Goal: Task Accomplishment & Management: Use online tool/utility

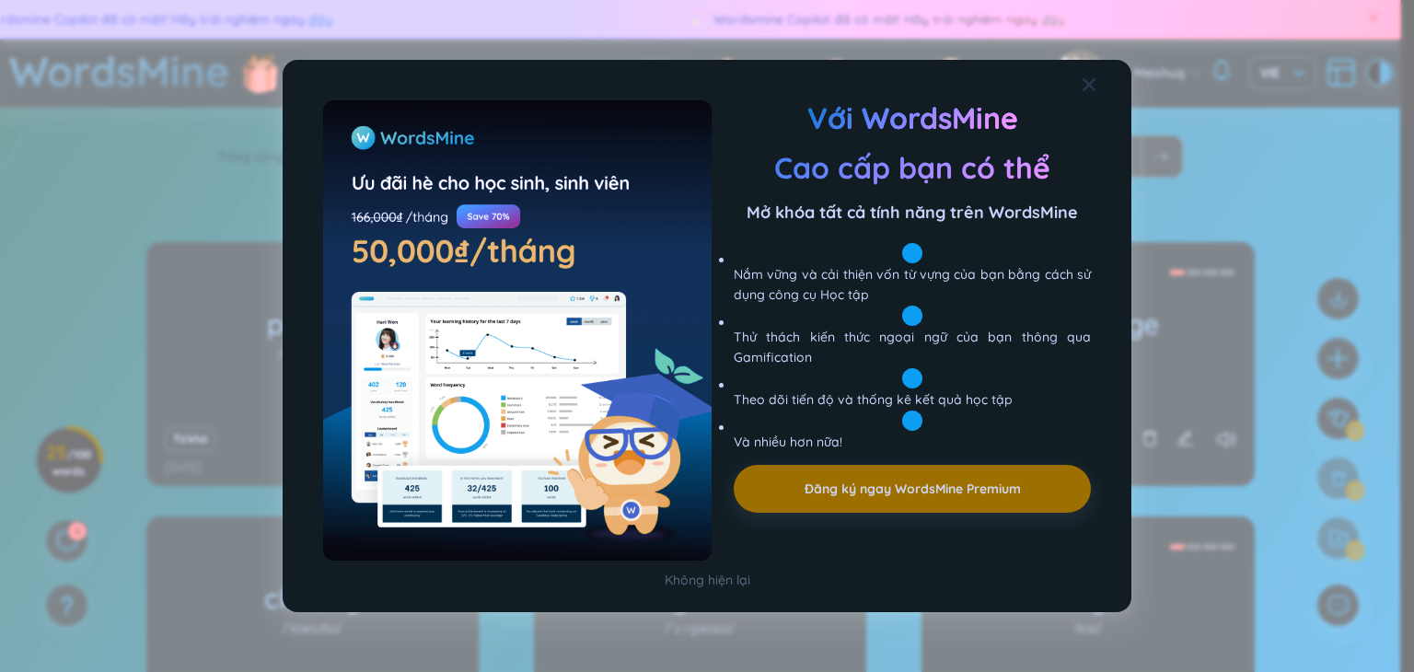
click at [1085, 88] on icon "Close" at bounding box center [1088, 84] width 15 height 15
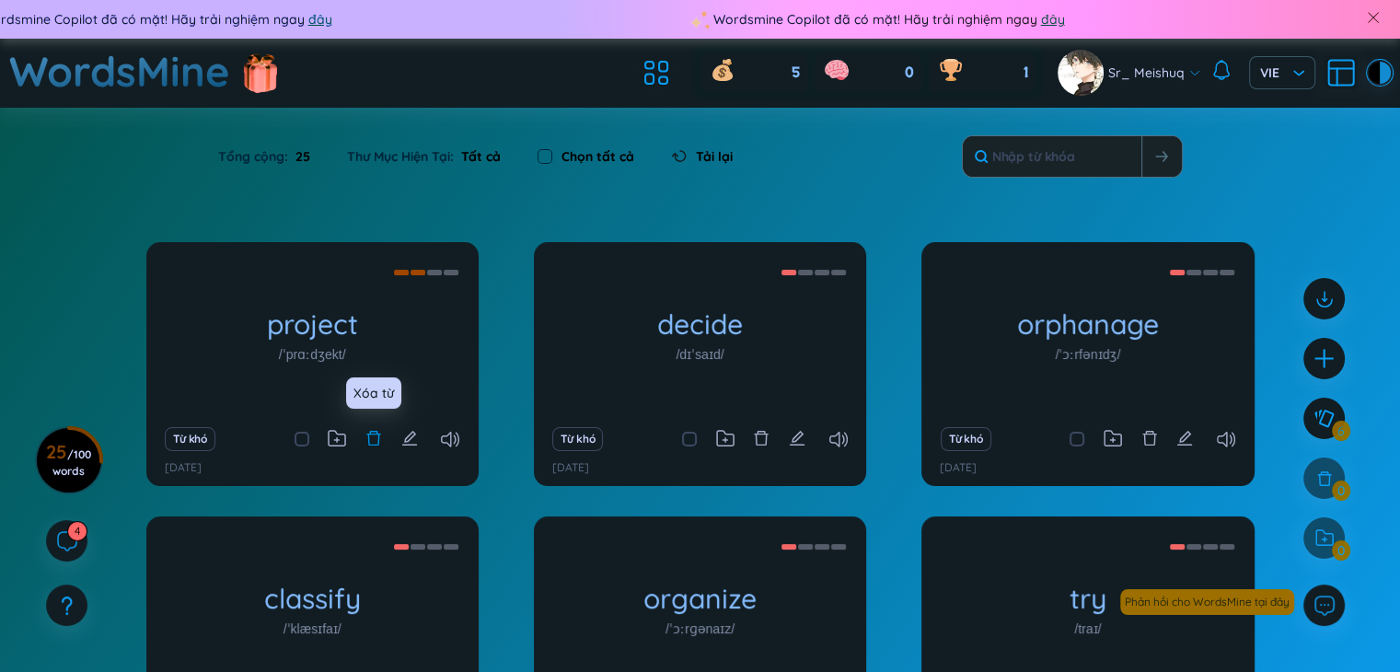
click at [372, 442] on icon "delete" at bounding box center [373, 438] width 17 height 17
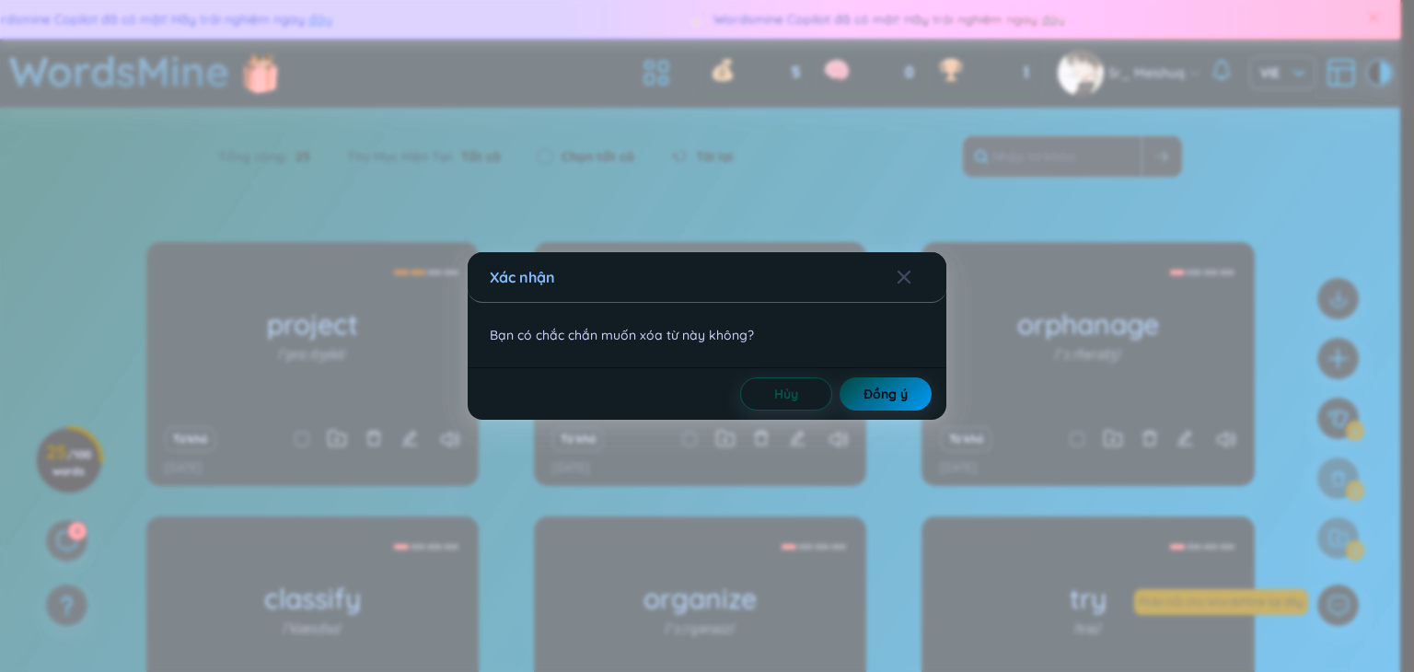
click at [877, 394] on span "Đồng ý" at bounding box center [885, 394] width 44 height 18
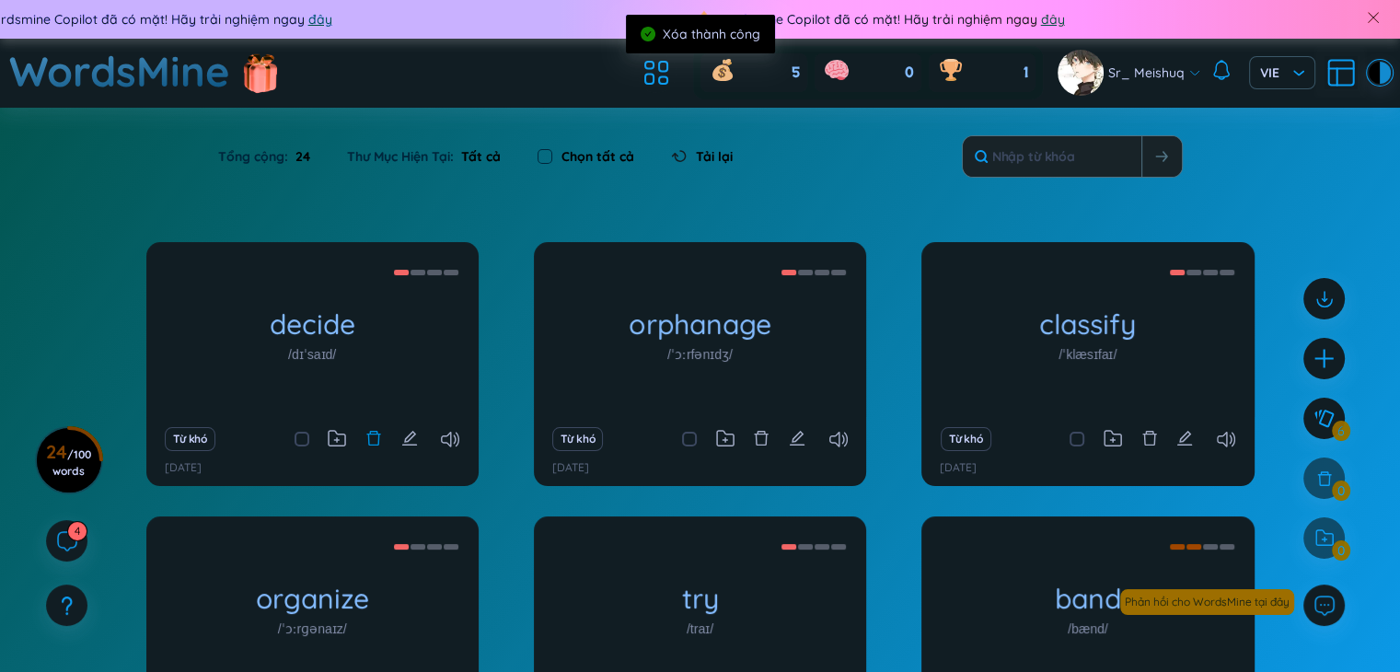
click at [373, 441] on icon "delete" at bounding box center [373, 438] width 17 height 17
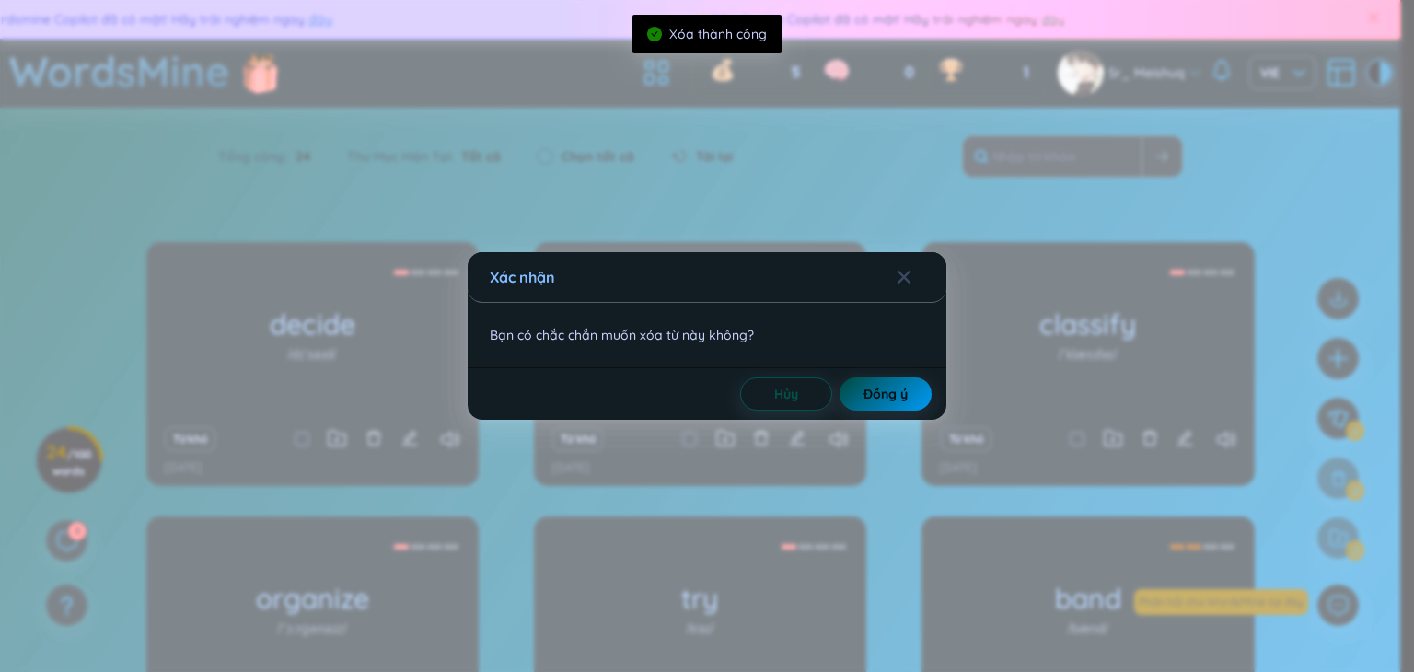
click at [885, 392] on span "Đồng ý" at bounding box center [885, 394] width 44 height 18
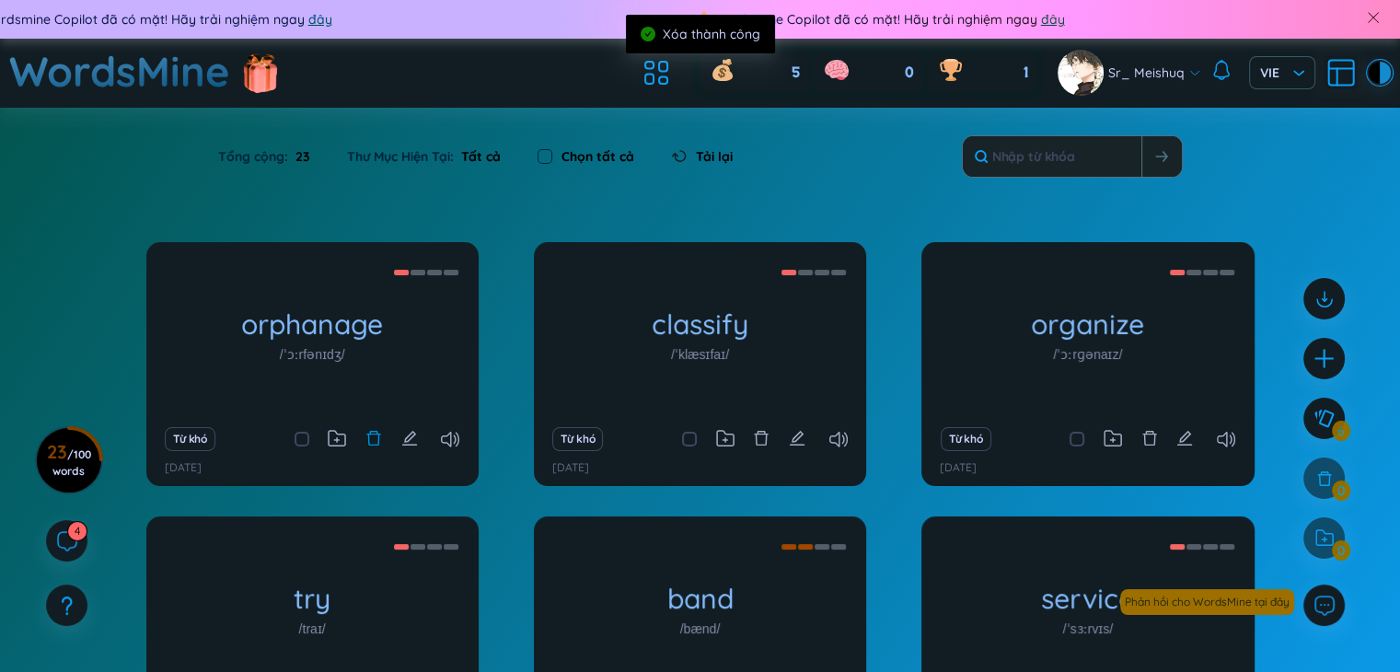
click at [372, 443] on icon "delete" at bounding box center [373, 438] width 17 height 17
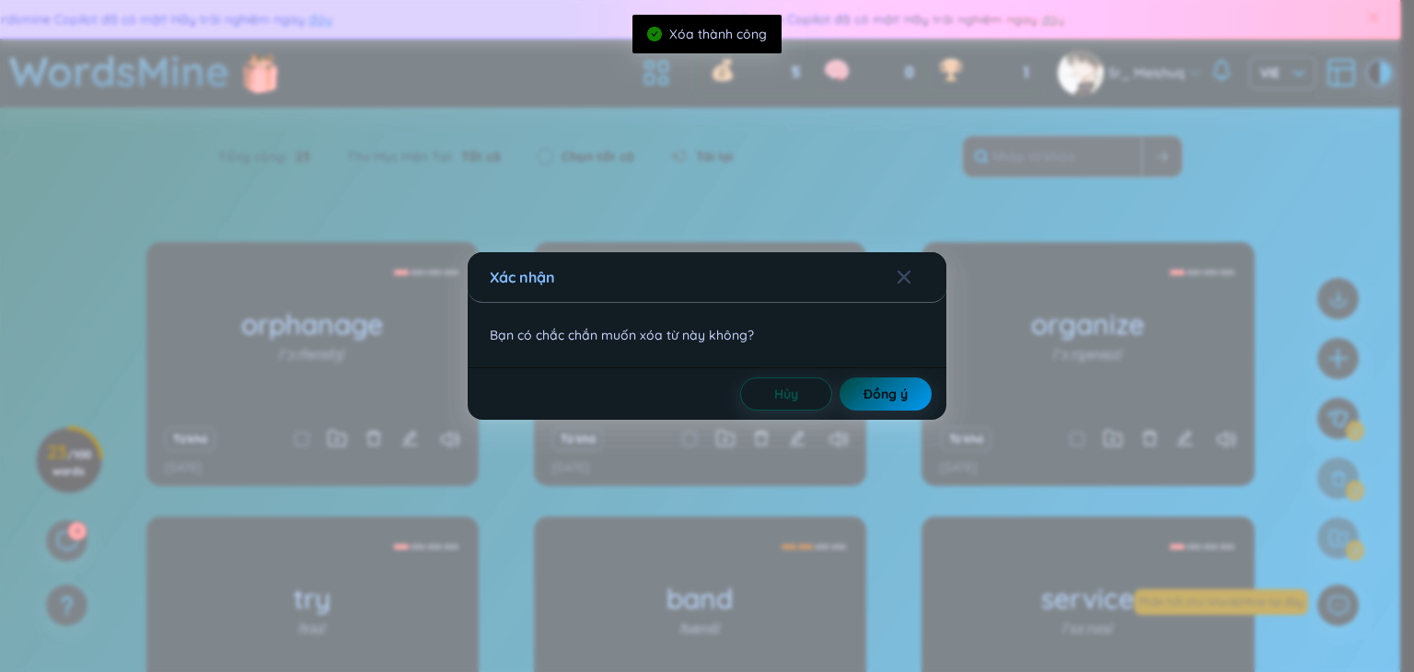
click at [876, 381] on button "Đồng ý" at bounding box center [885, 393] width 92 height 33
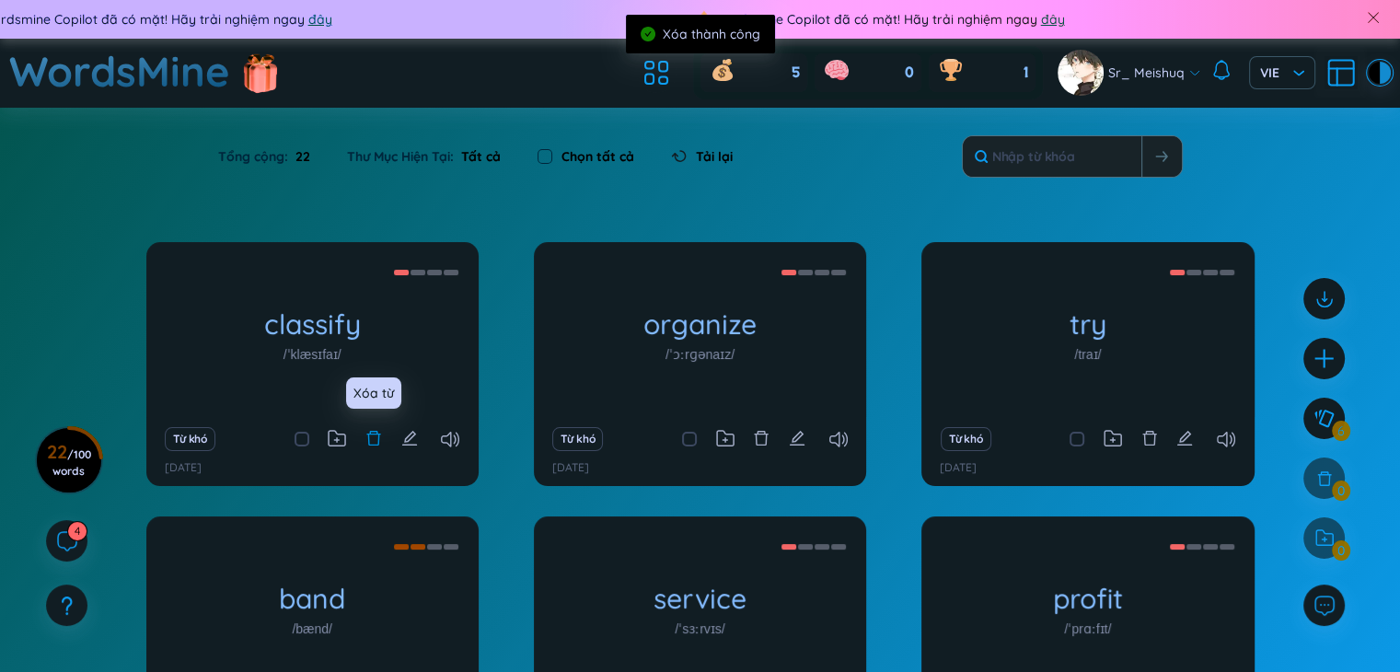
click at [373, 441] on icon "delete" at bounding box center [373, 438] width 17 height 17
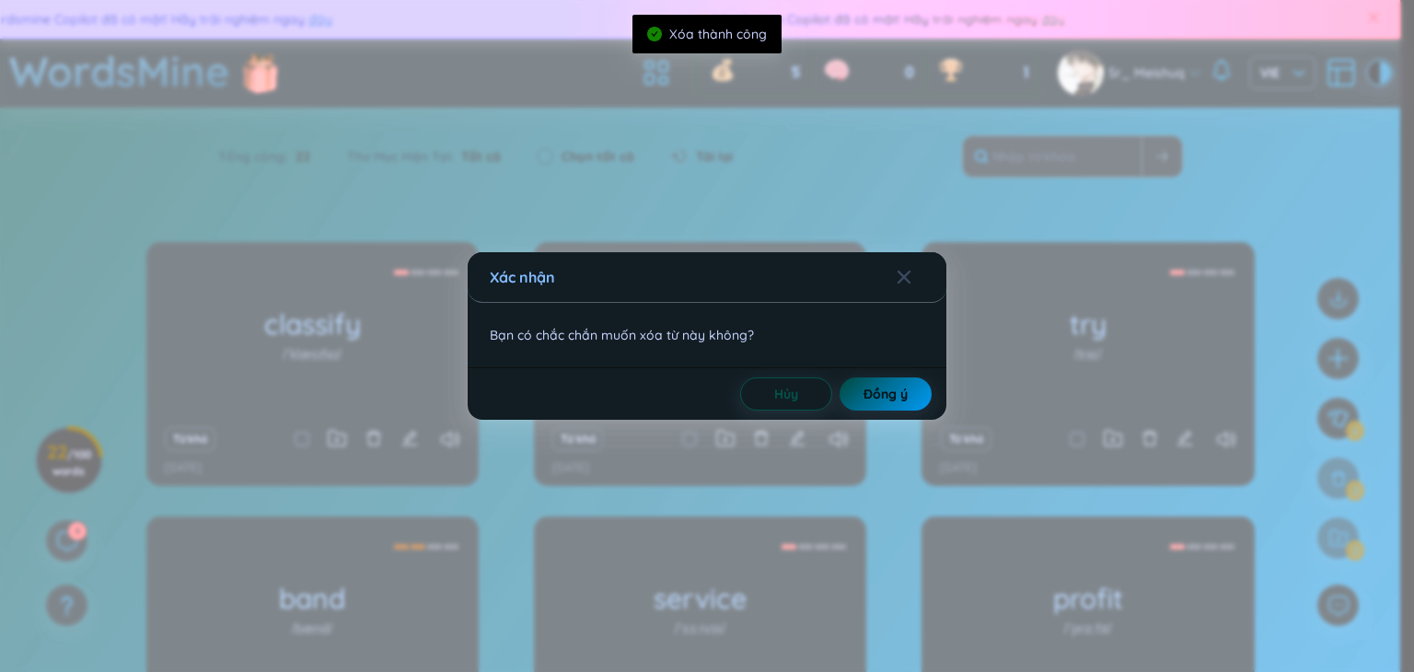
click at [865, 399] on span "Đồng ý" at bounding box center [885, 394] width 44 height 18
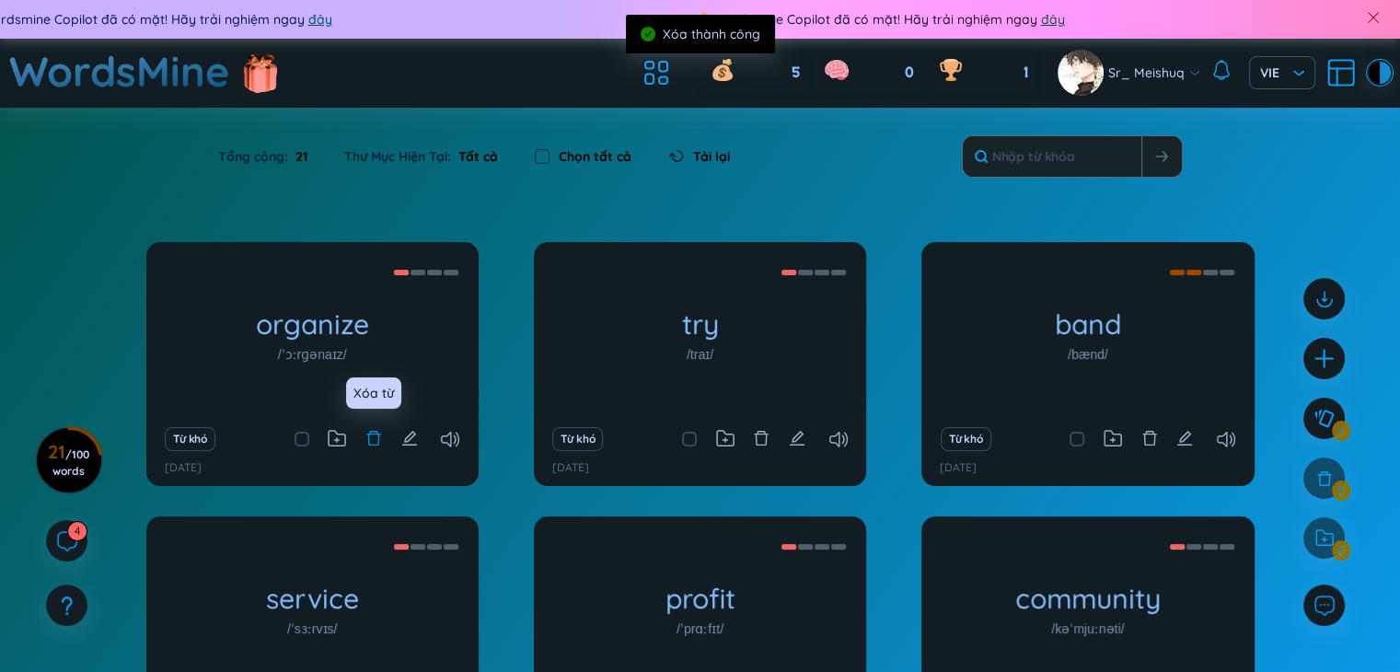
click at [372, 437] on icon "delete" at bounding box center [373, 438] width 17 height 17
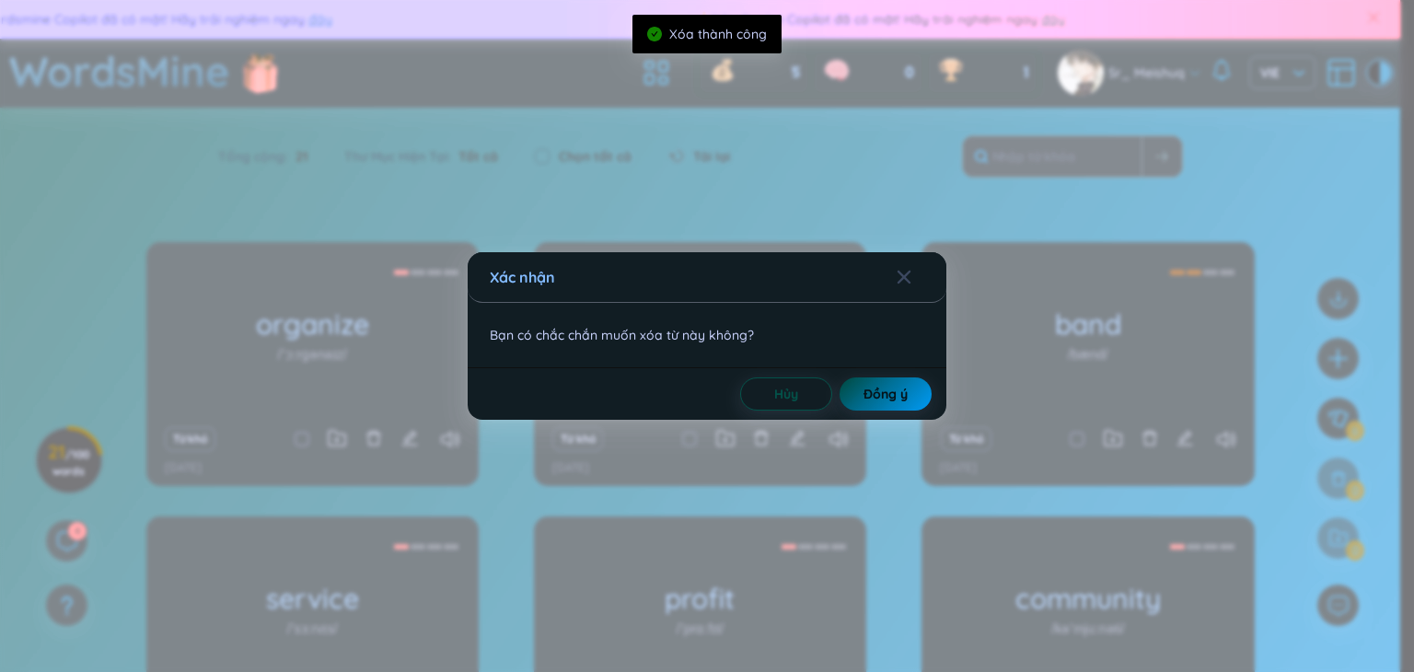
click at [869, 396] on span "Đồng ý" at bounding box center [885, 394] width 44 height 18
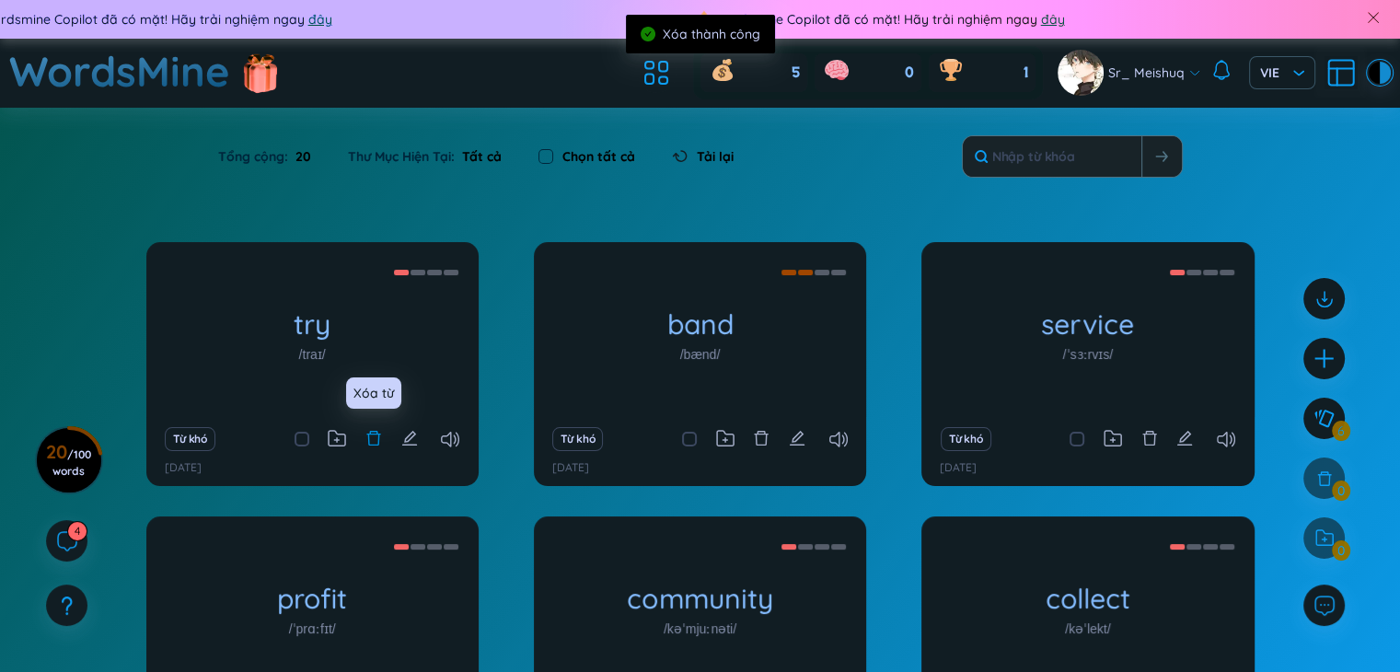
click at [372, 442] on icon "delete" at bounding box center [373, 438] width 17 height 17
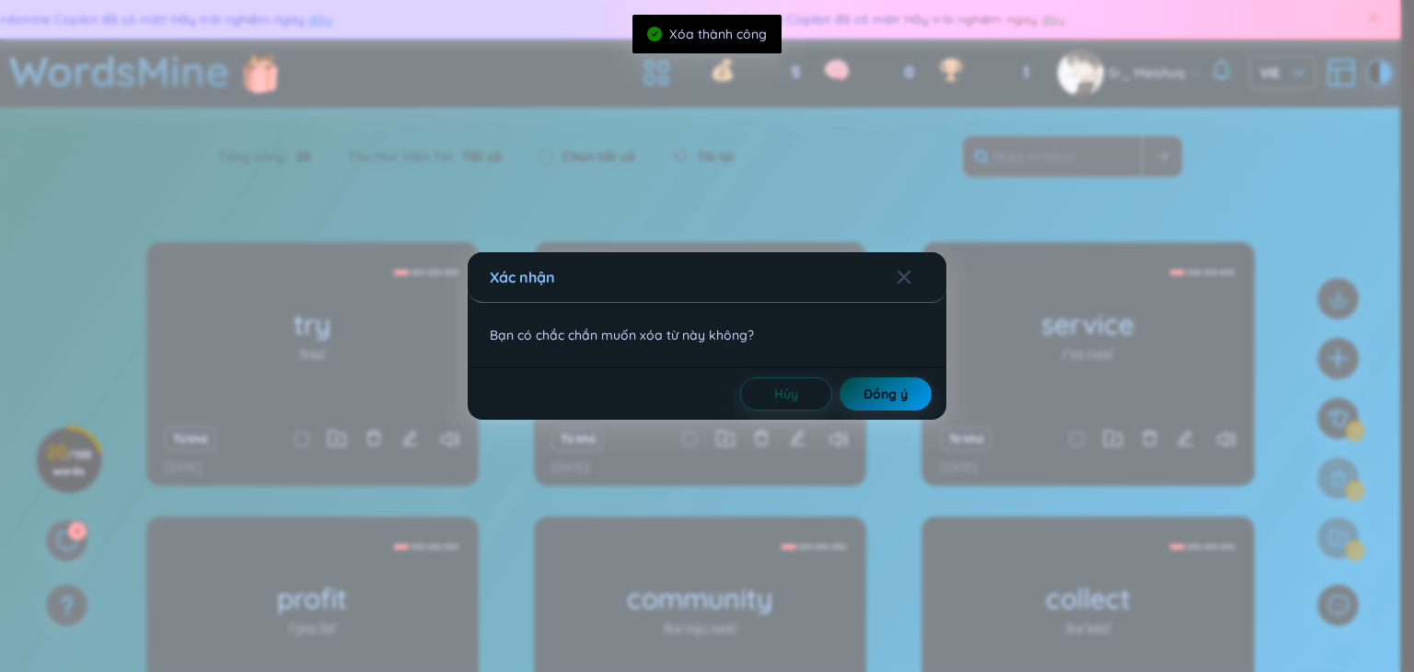
click at [854, 400] on button "Đồng ý" at bounding box center [885, 393] width 92 height 33
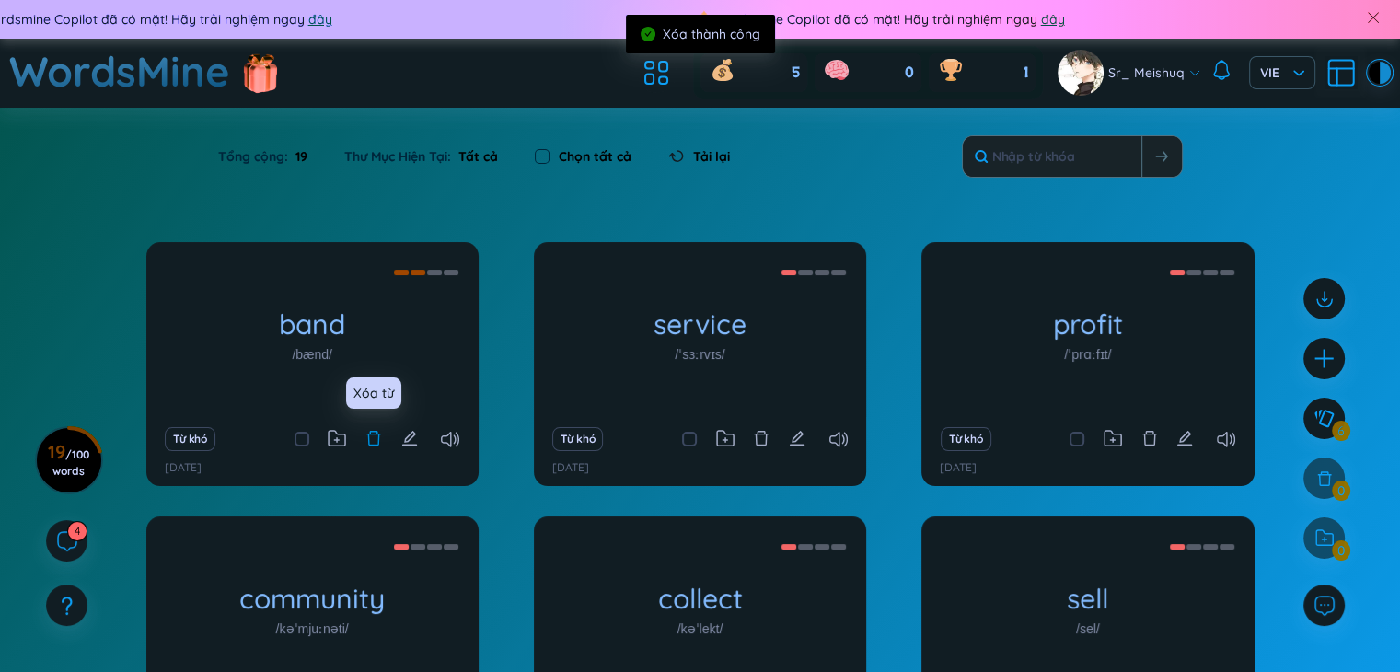
click at [368, 445] on icon "delete" at bounding box center [373, 438] width 17 height 17
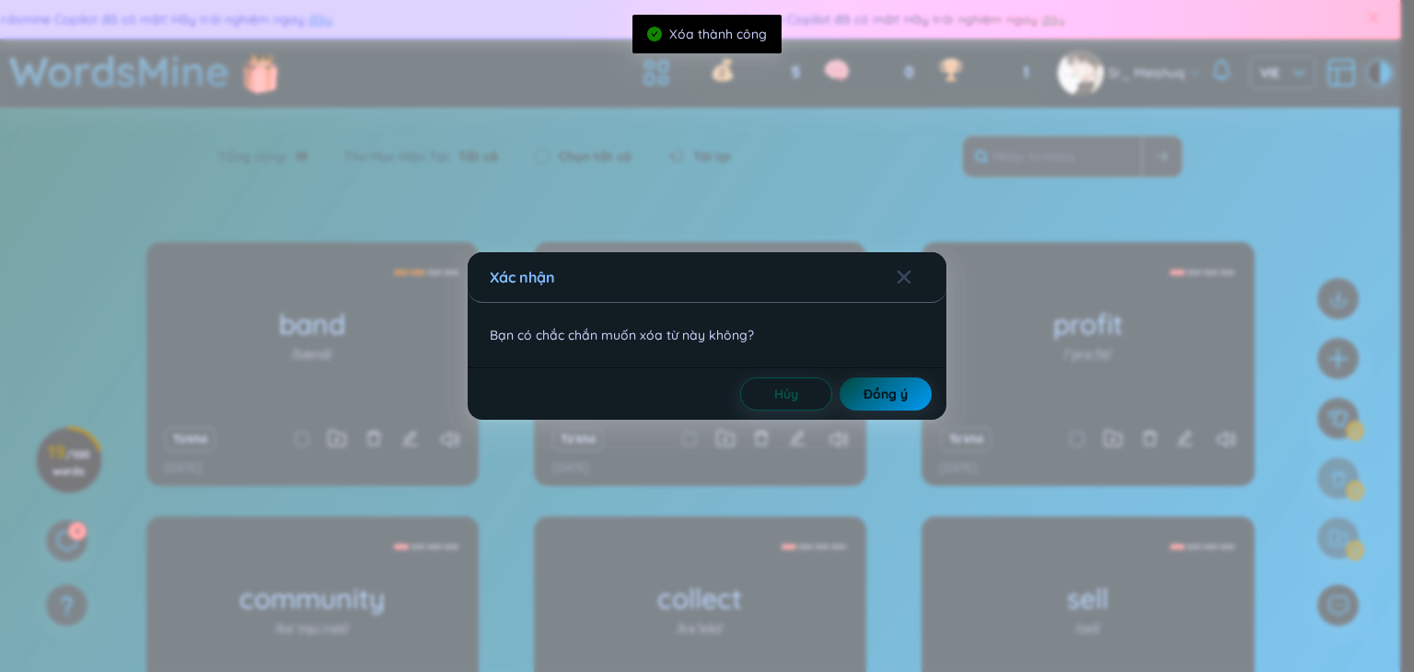
click at [868, 391] on span "Đồng ý" at bounding box center [885, 394] width 44 height 18
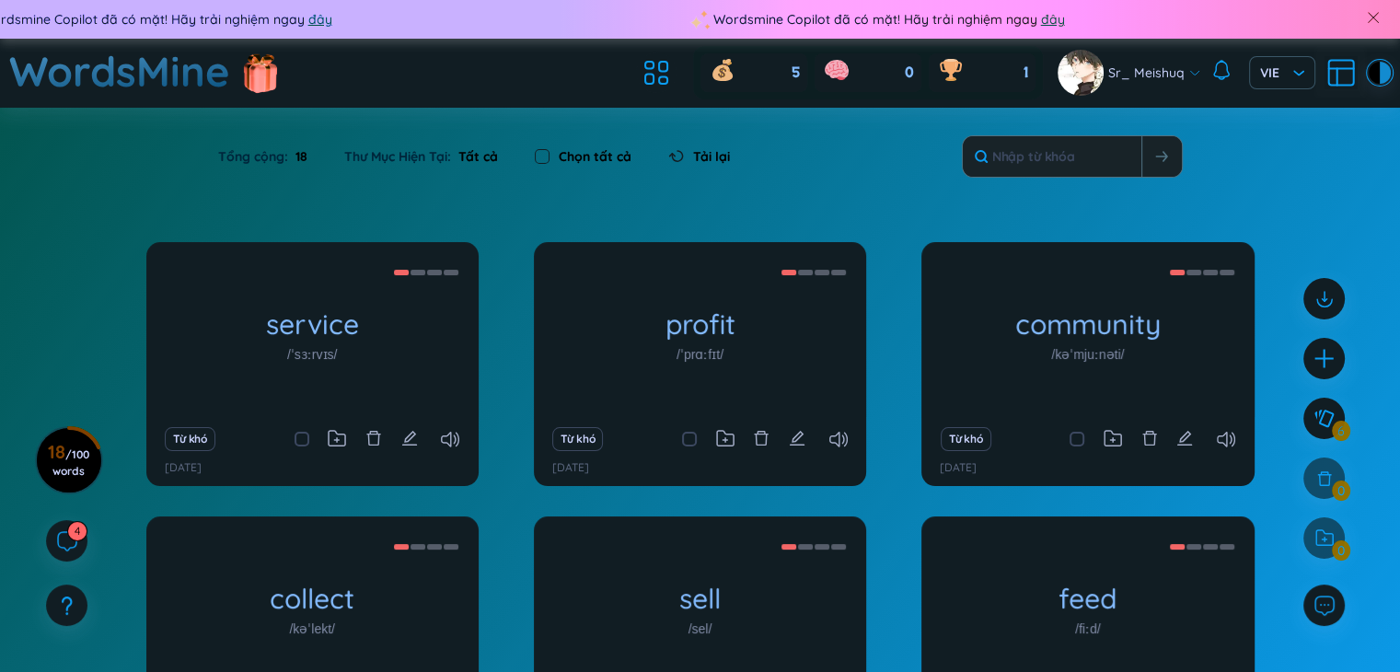
click at [544, 156] on input "checkbox" at bounding box center [542, 156] width 15 height 15
checkbox input "true"
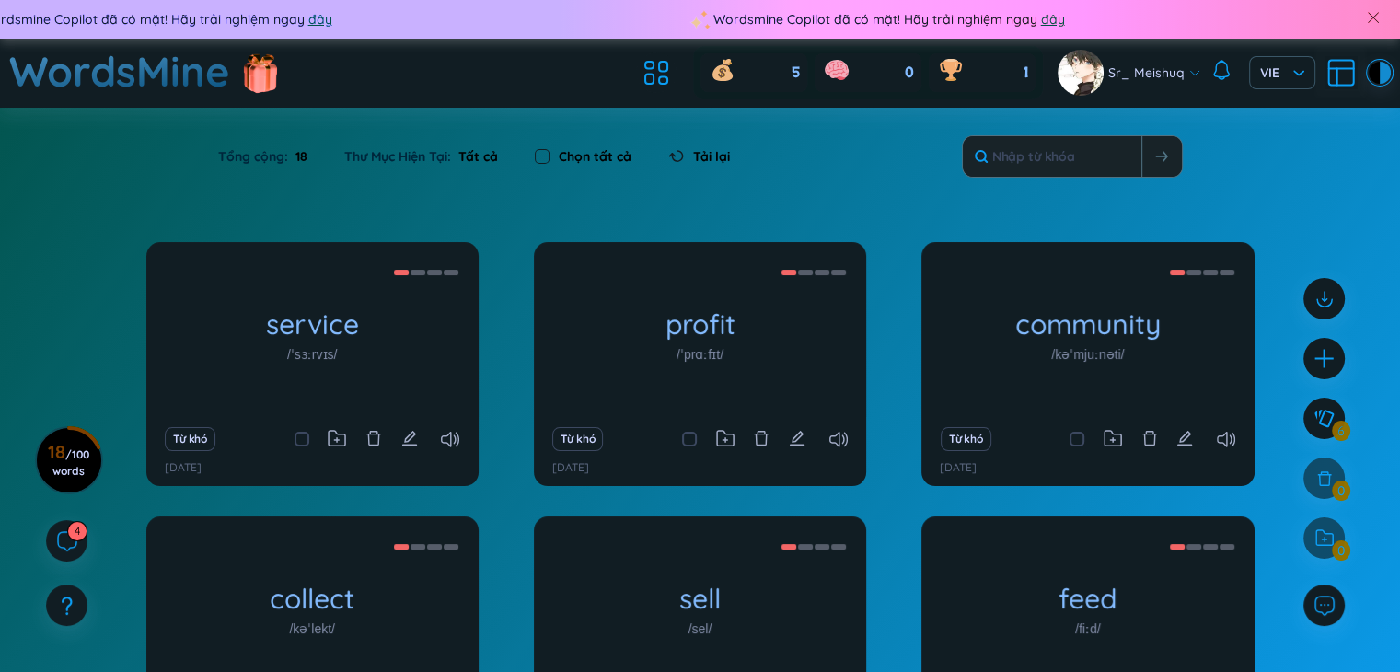
checkbox input "true"
click at [375, 438] on icon "delete" at bounding box center [373, 438] width 17 height 17
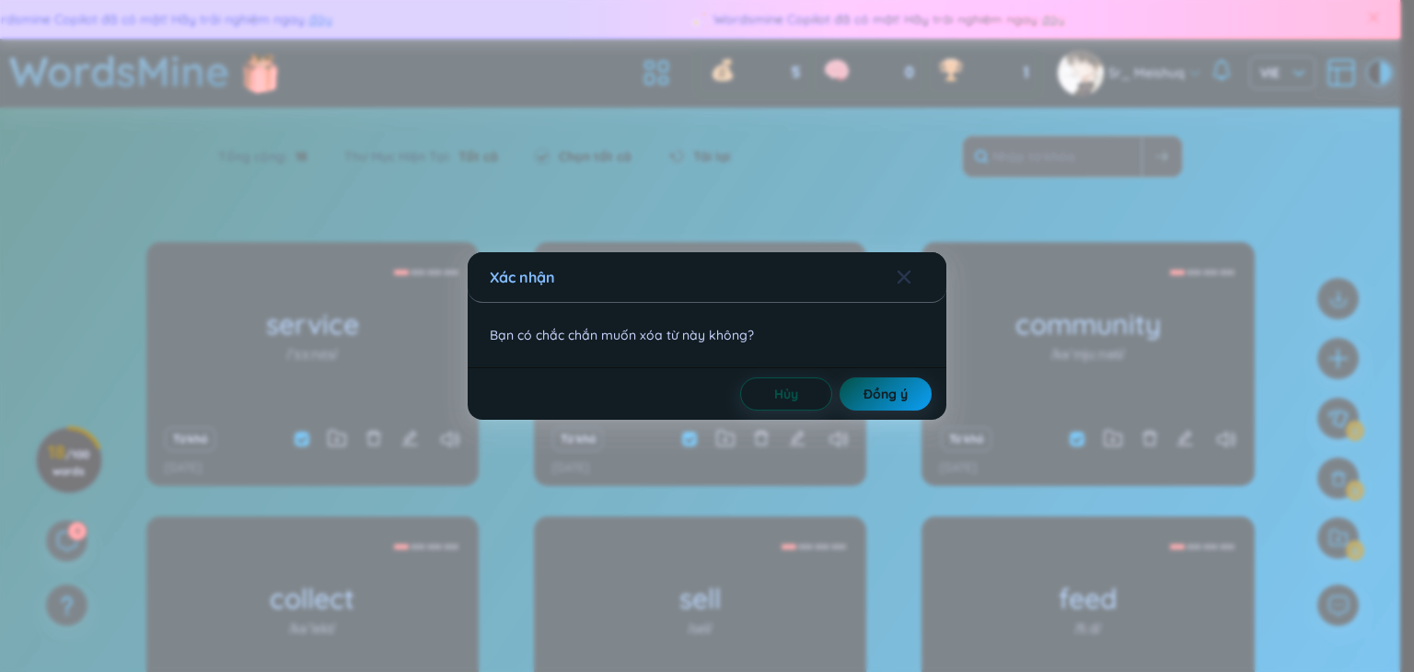
click at [904, 272] on icon "Close" at bounding box center [903, 277] width 15 height 15
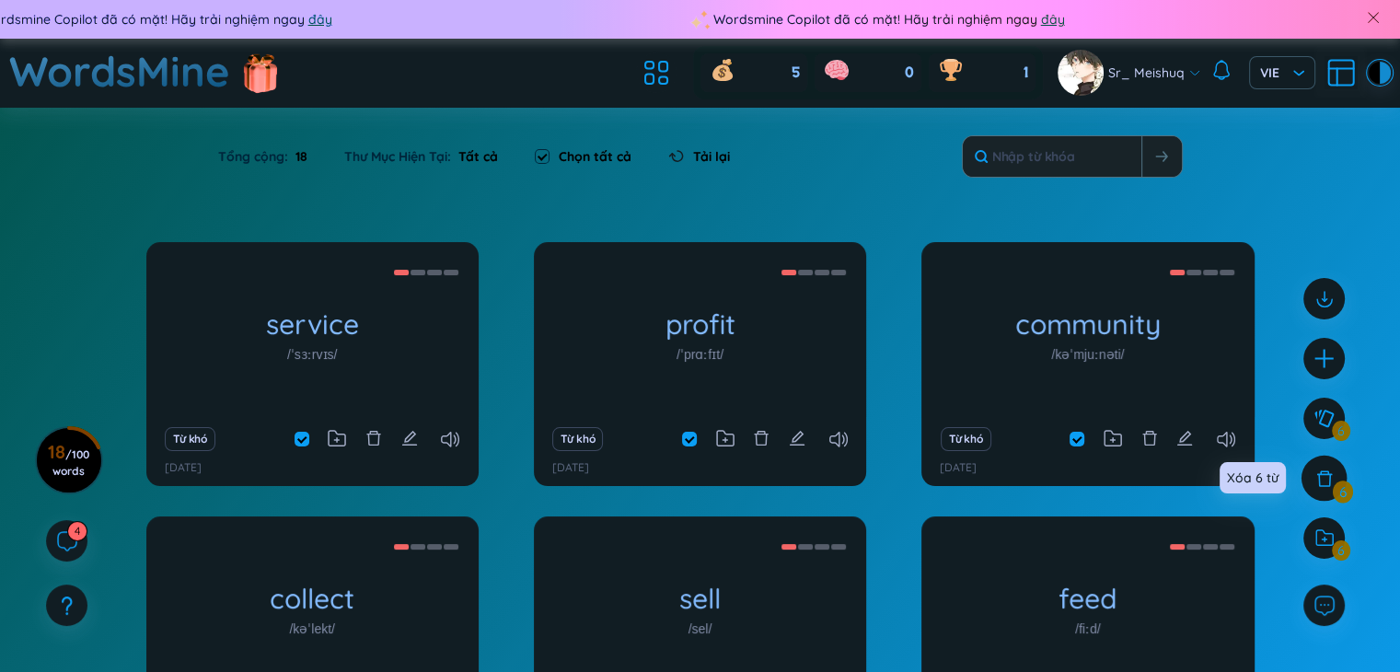
click at [1329, 476] on icon at bounding box center [1324, 478] width 16 height 16
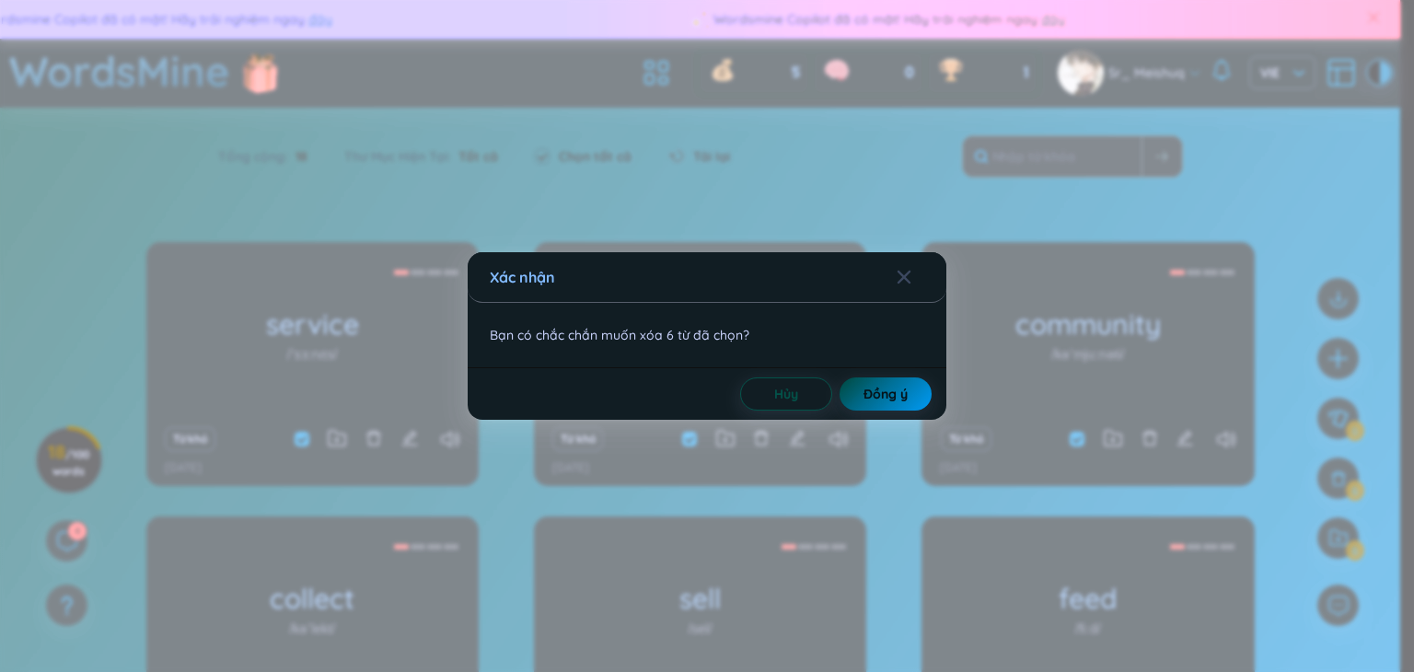
click at [893, 400] on span "Đồng ý" at bounding box center [885, 394] width 44 height 18
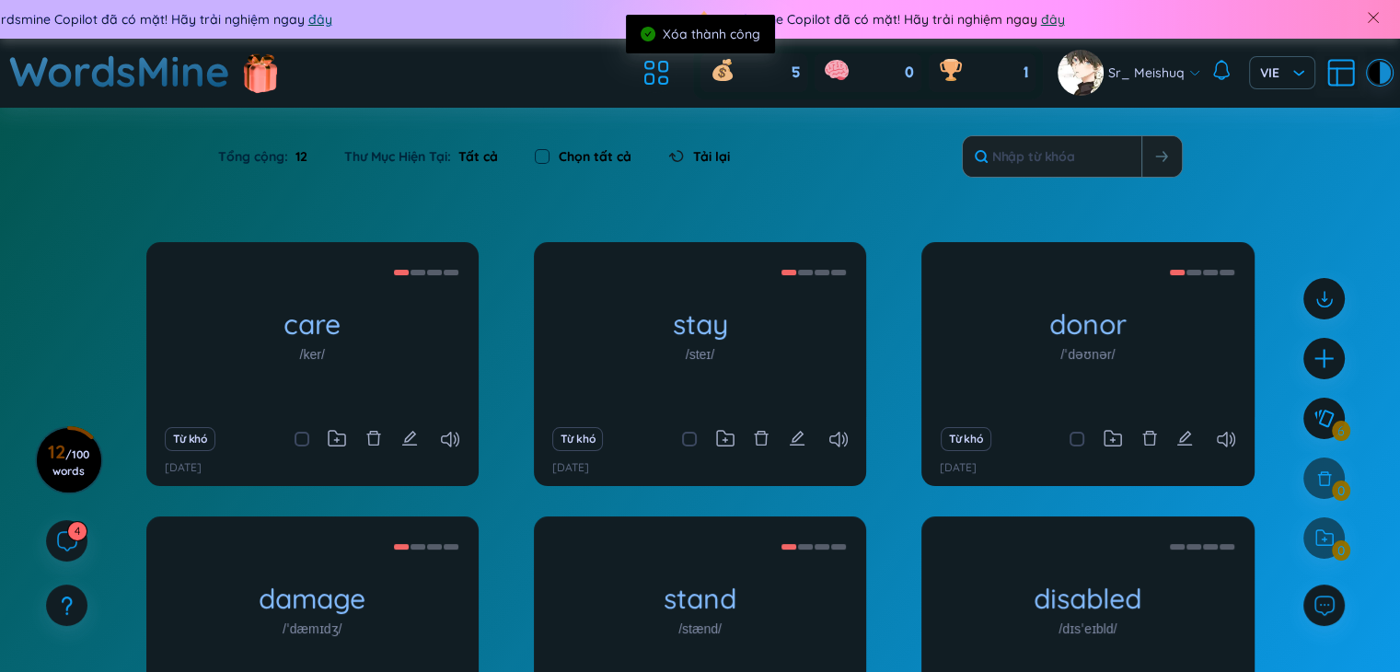
click at [602, 152] on label "Chọn tất cả" at bounding box center [595, 156] width 73 height 20
checkbox input "true"
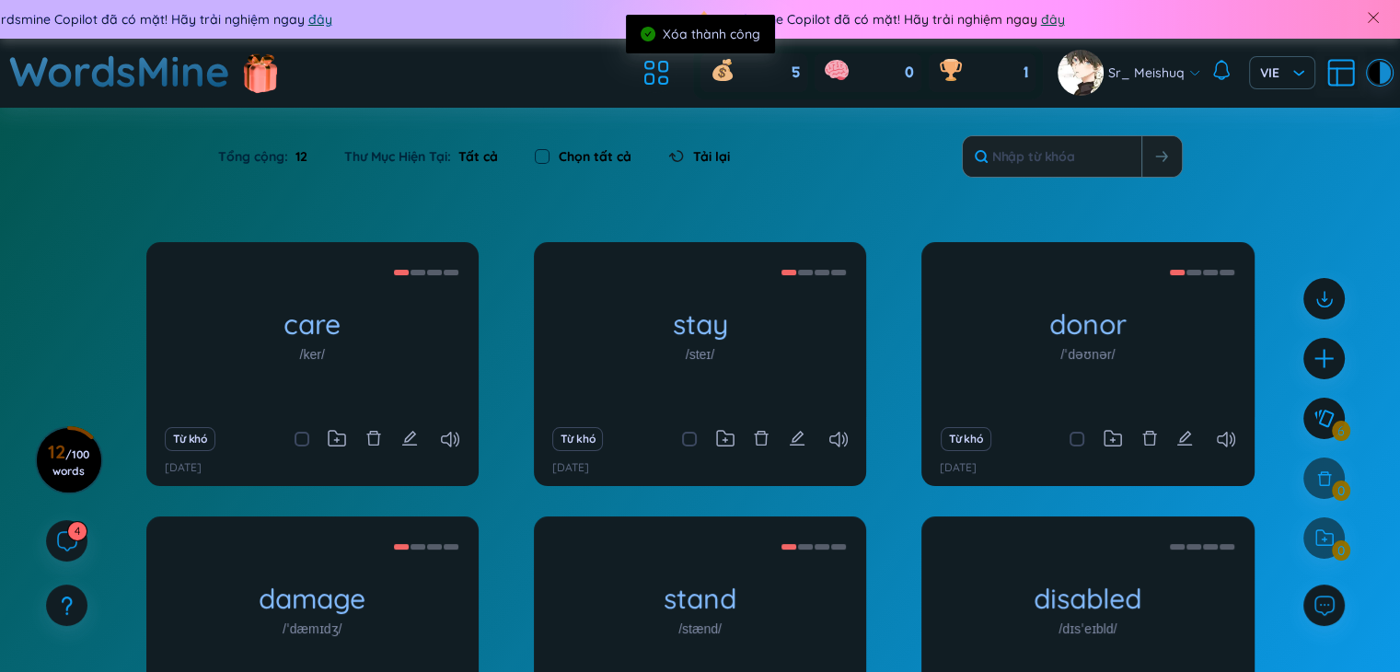
checkbox input "true"
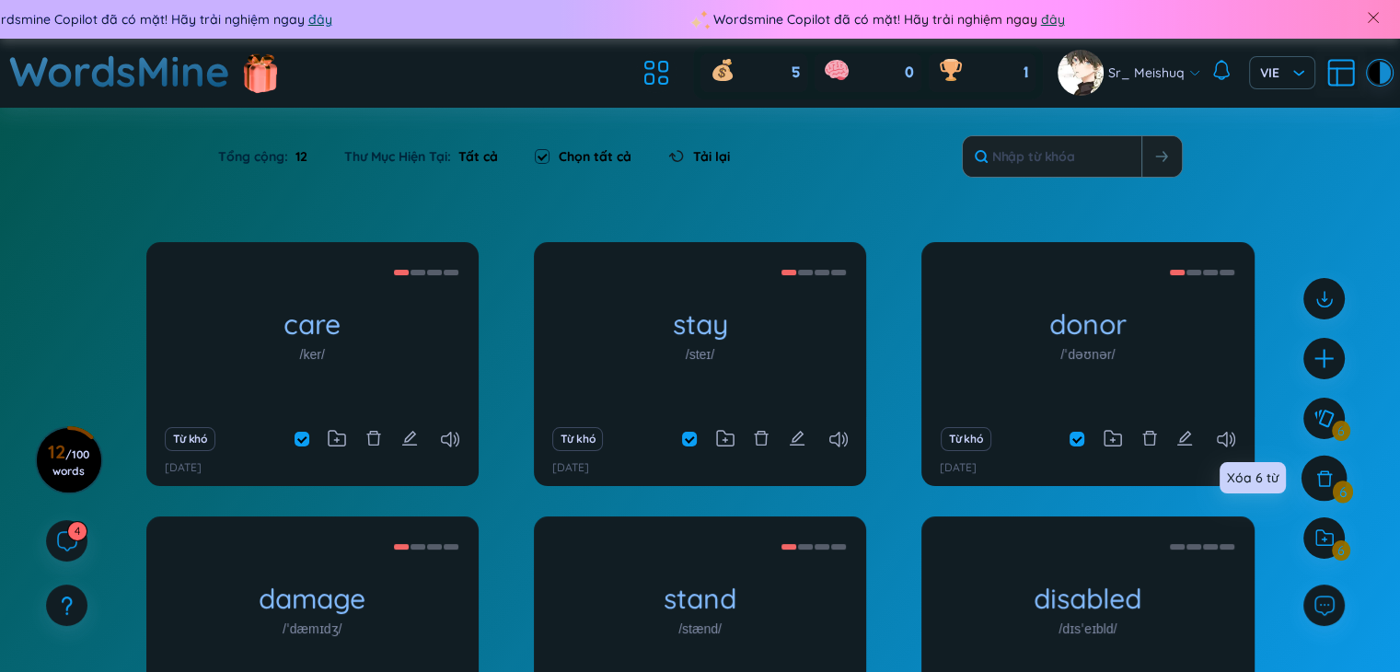
click at [1324, 481] on icon at bounding box center [1324, 478] width 20 height 20
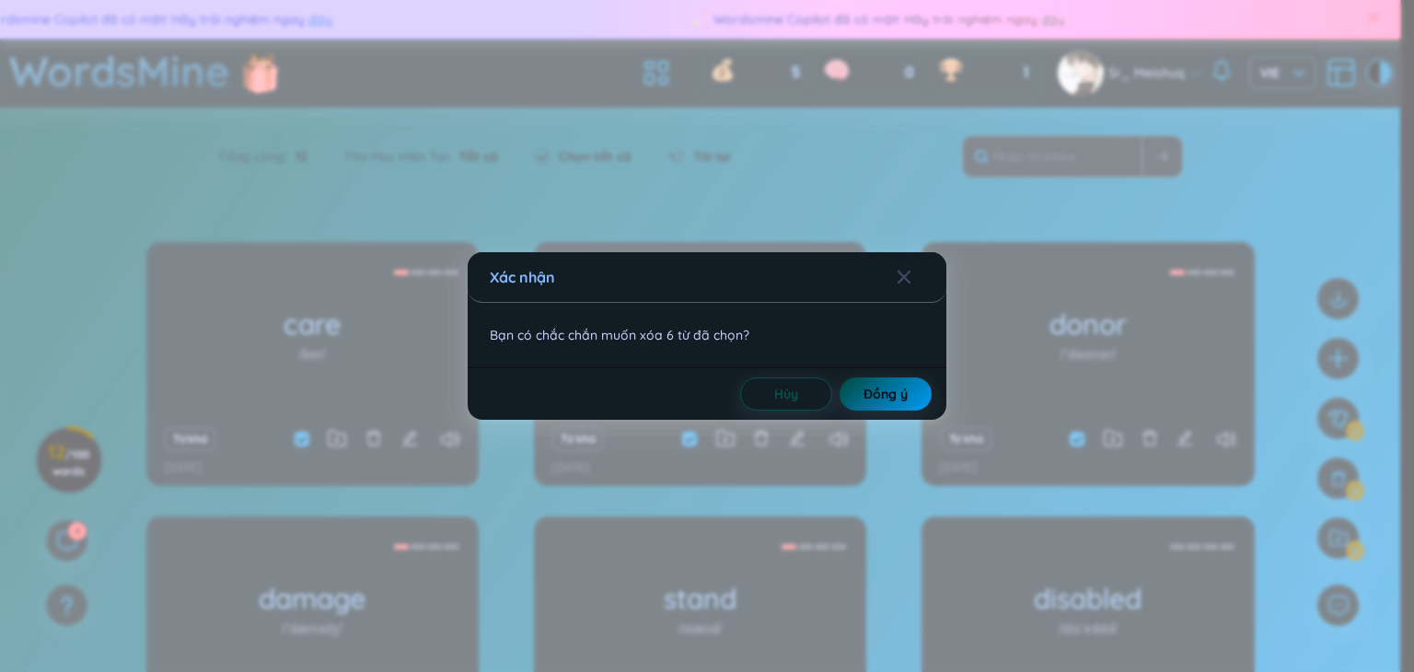
click at [897, 398] on span "Đồng ý" at bounding box center [885, 394] width 44 height 18
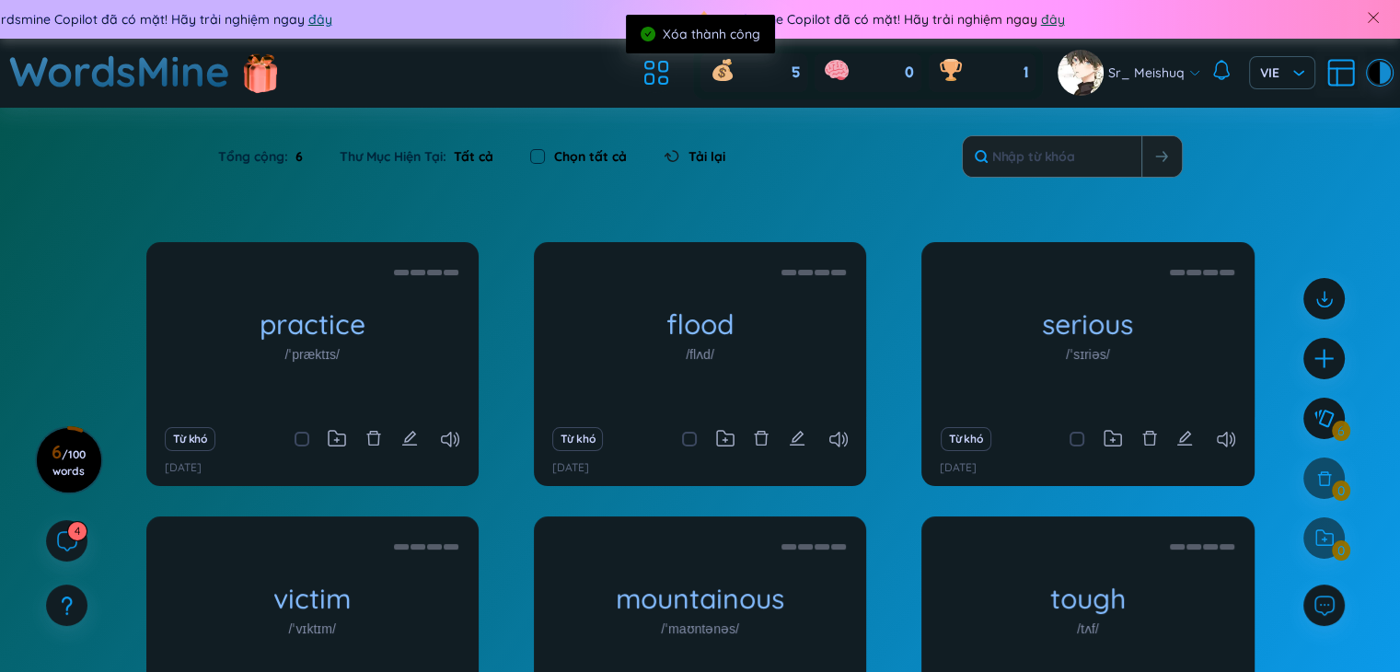
click at [549, 156] on div "Chọn tất cả" at bounding box center [578, 156] width 97 height 20
click at [539, 160] on input "checkbox" at bounding box center [537, 156] width 15 height 15
checkbox input "true"
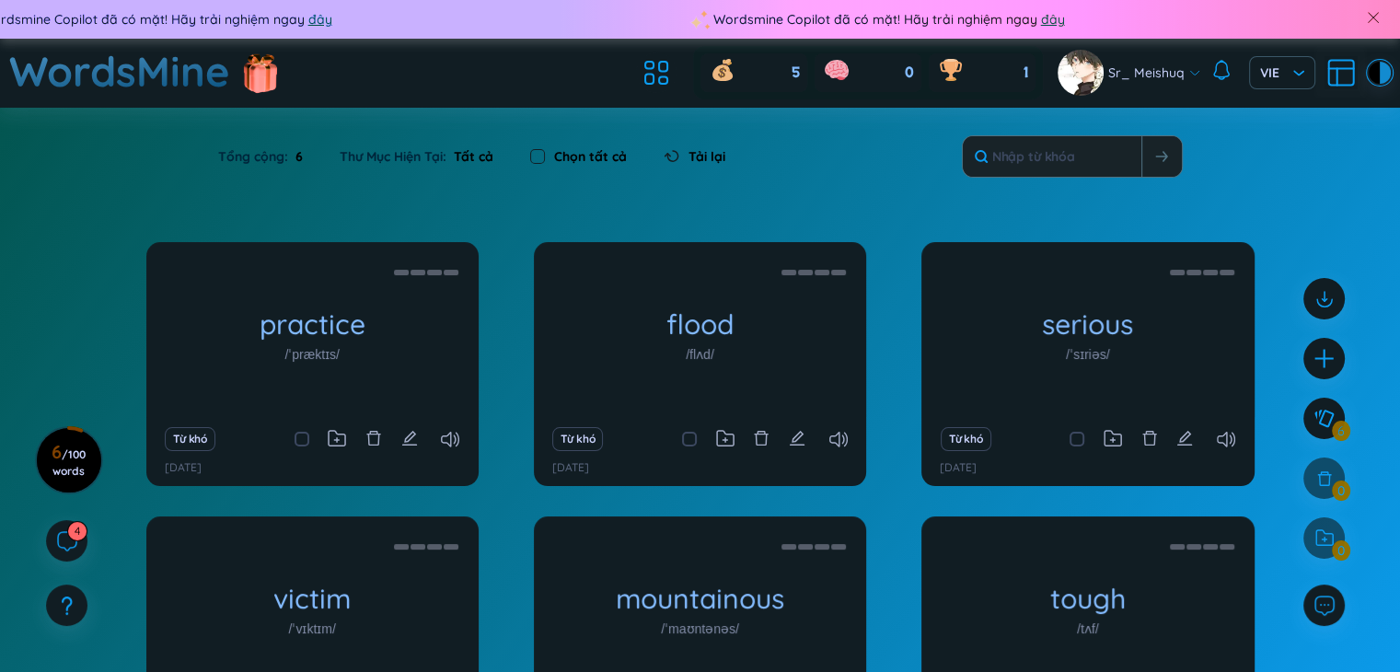
checkbox input "true"
click at [1324, 485] on icon at bounding box center [1324, 478] width 16 height 16
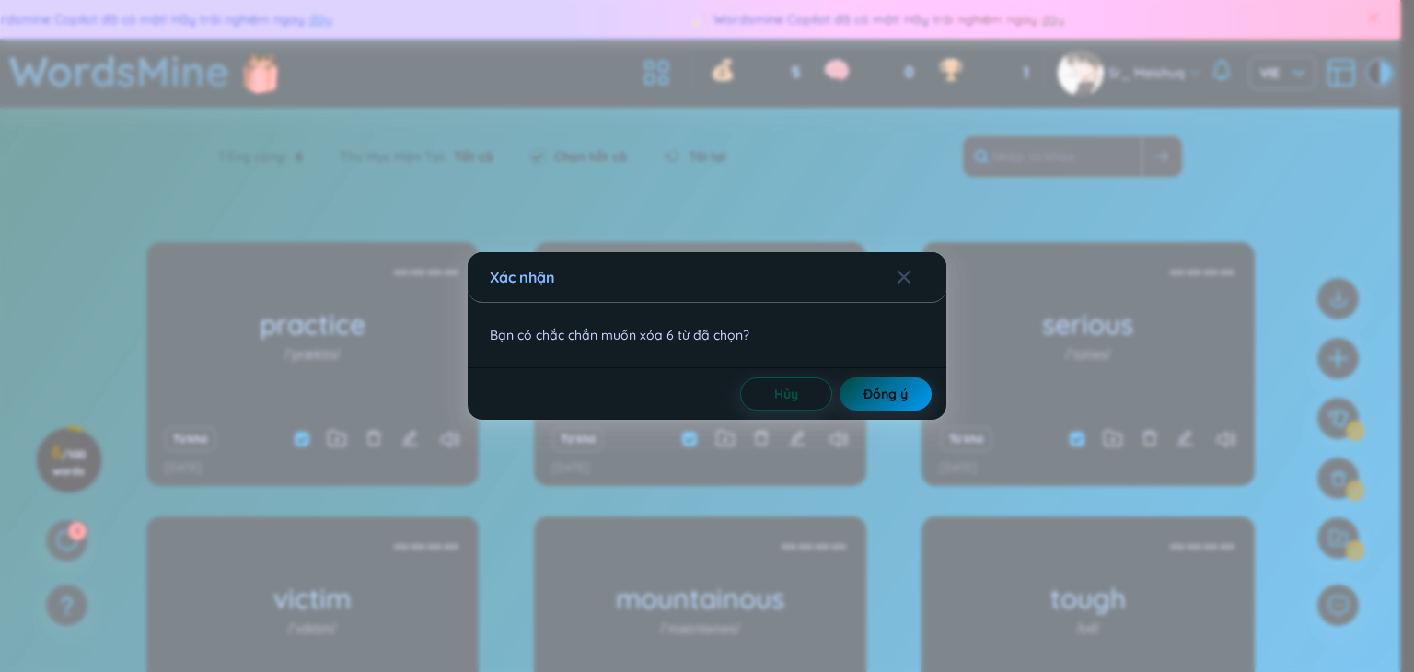
click at [860, 395] on button "Đồng ý" at bounding box center [885, 393] width 92 height 33
checkbox input "false"
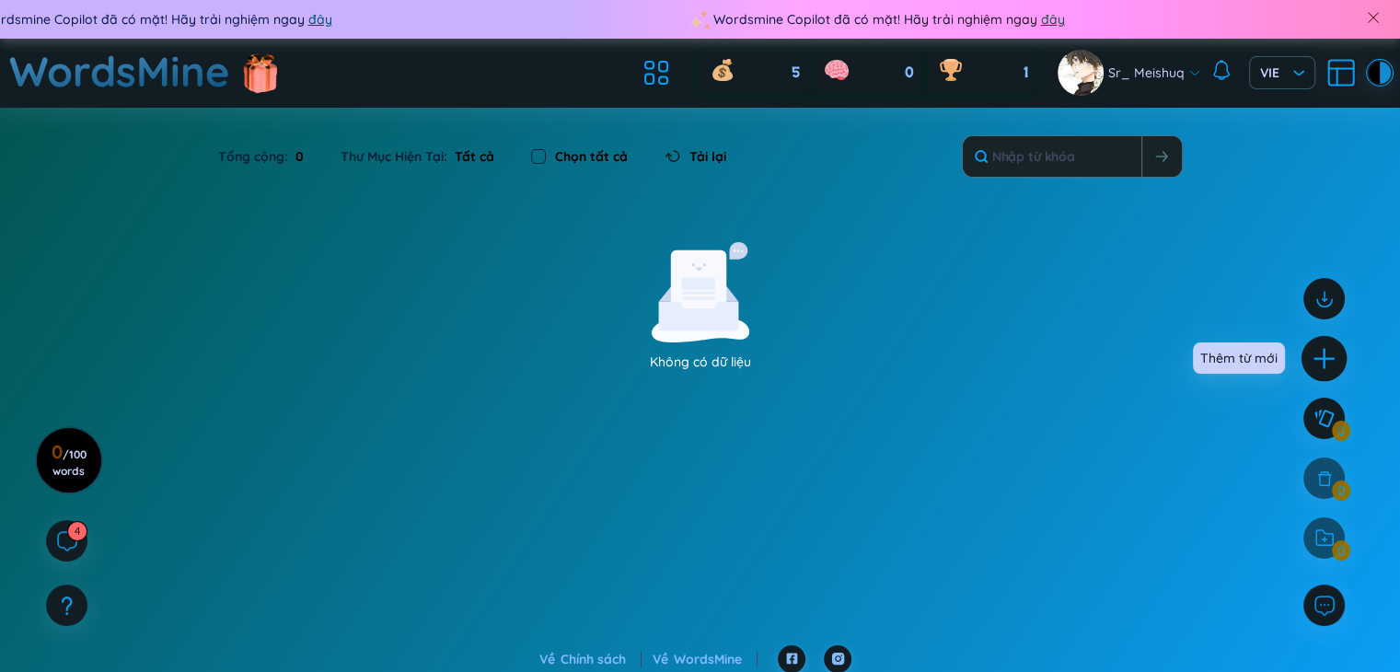
click at [1323, 369] on icon "plus" at bounding box center [1325, 359] width 26 height 26
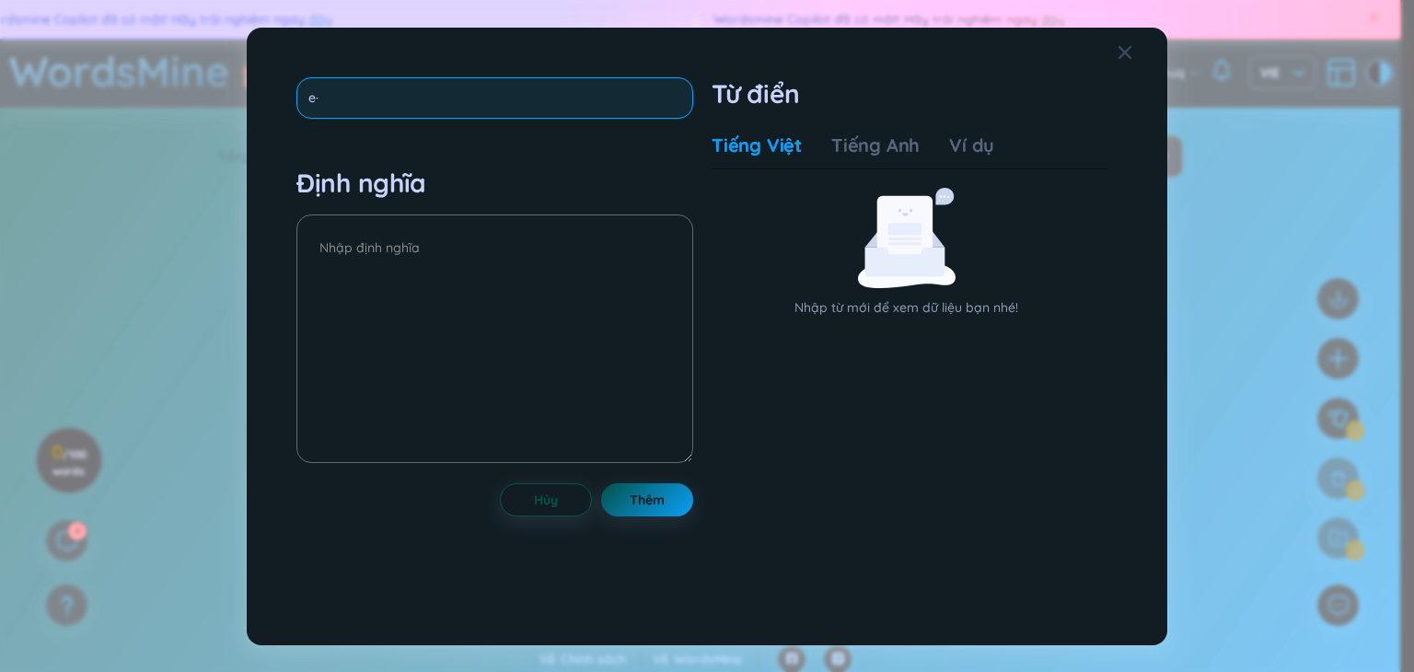
type input "e"
type input "ẽ"
type input "e"
type input "ẽ"
type input "ex"
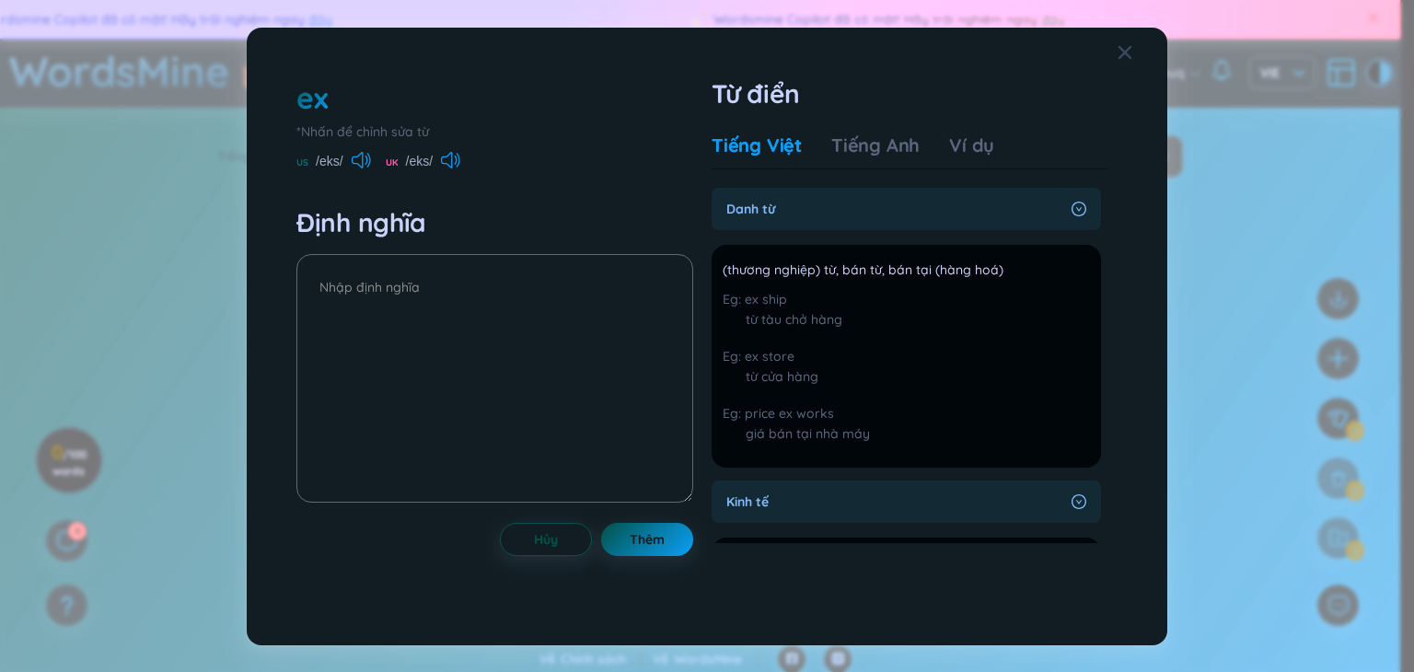
click at [324, 106] on div "ex" at bounding box center [311, 97] width 31 height 40
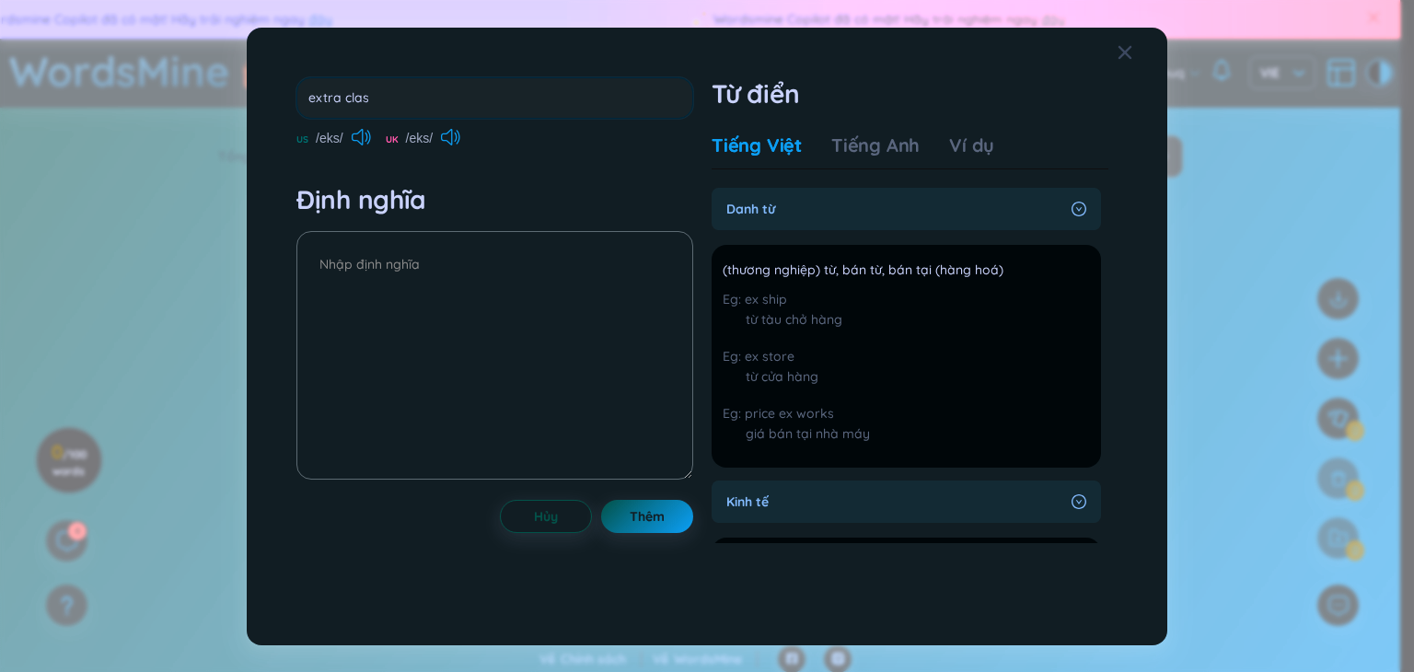
type input "extra class"
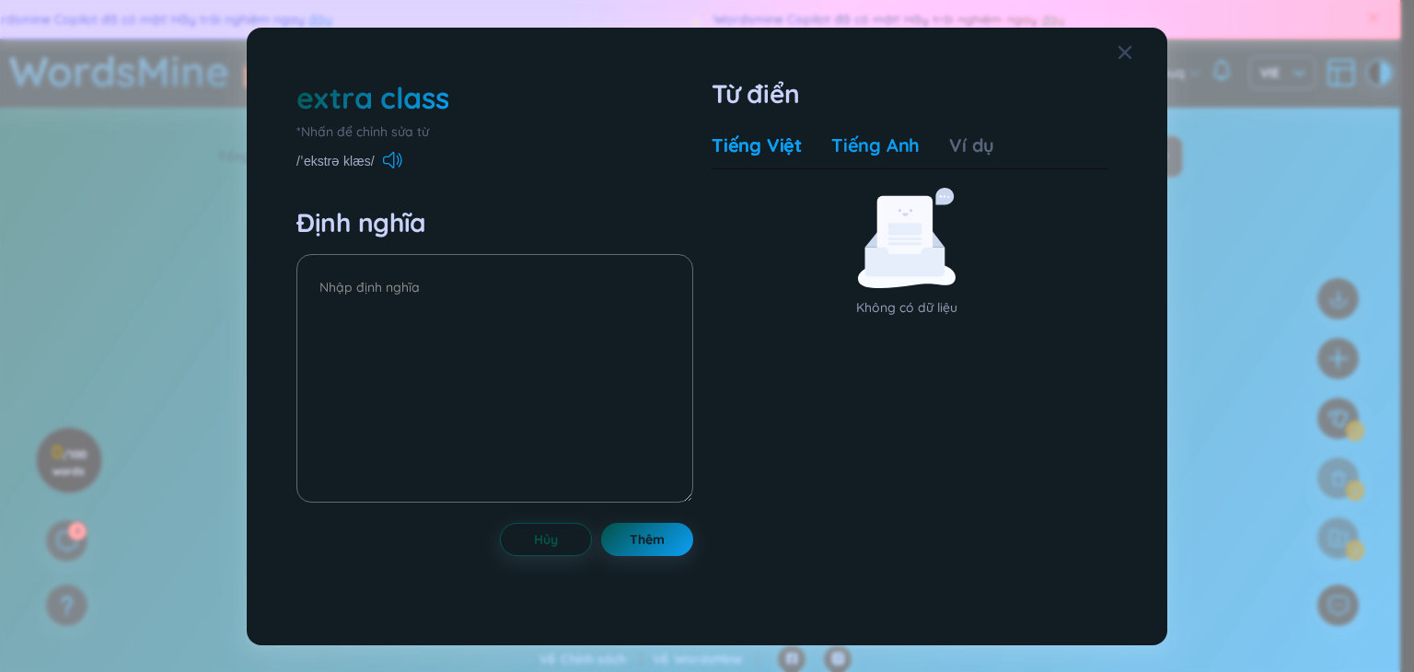
click at [895, 153] on div "Tiếng Anh" at bounding box center [875, 146] width 88 height 26
click at [769, 152] on div "Tiếng Việt" at bounding box center [756, 146] width 90 height 26
click at [411, 95] on div "extra class" at bounding box center [372, 97] width 152 height 40
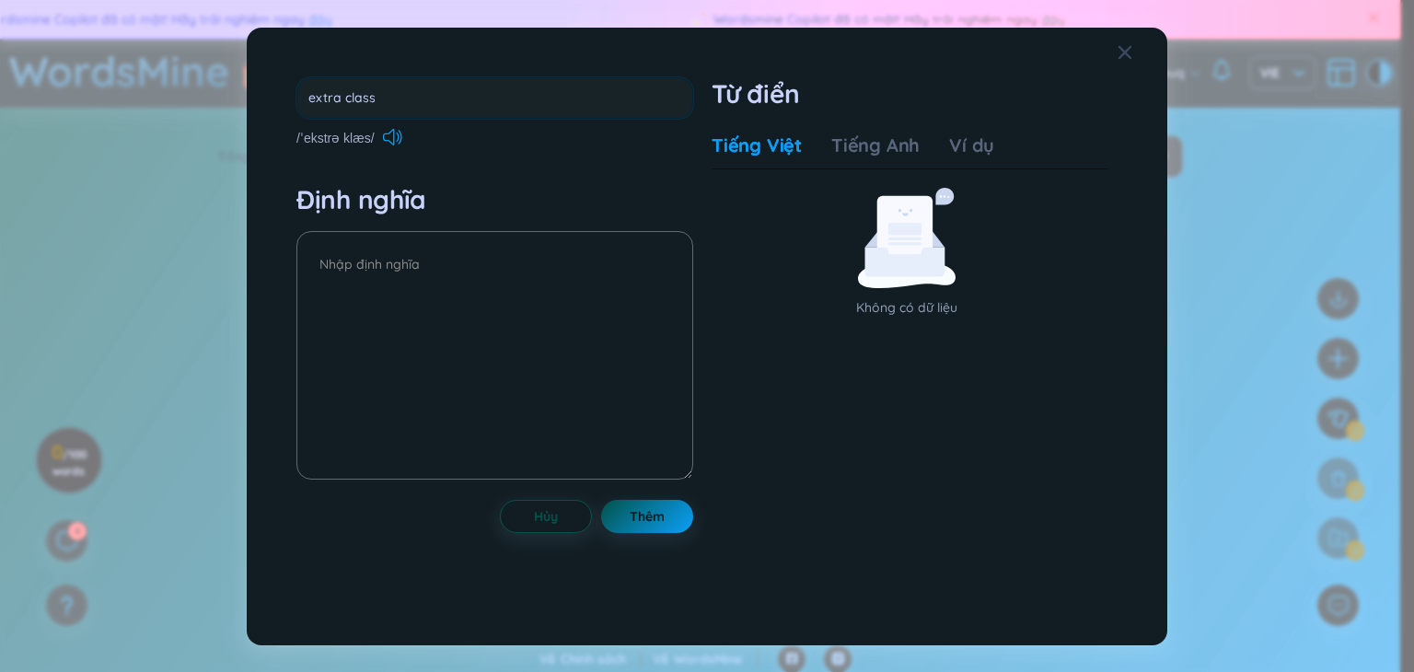
drag, startPoint x: 445, startPoint y: 94, endPoint x: 172, endPoint y: 117, distance: 273.4
click at [172, 117] on div "extra class /ˈekstrə klæs/ Định nghĩa Hủy Thêm Từ điển Tiếng Việt Tiếng Anh Ví …" at bounding box center [707, 336] width 1414 height 672
click at [1126, 47] on icon "Close" at bounding box center [1124, 52] width 15 height 15
